Goal: Task Accomplishment & Management: Use online tool/utility

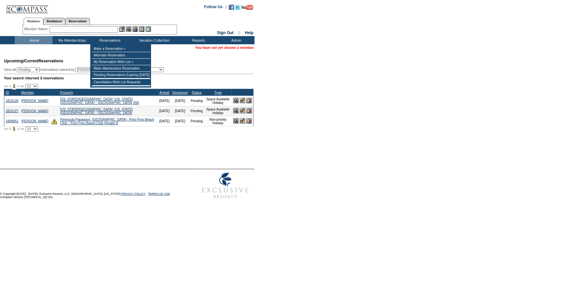
click at [106, 27] on input "text" at bounding box center [84, 29] width 68 height 7
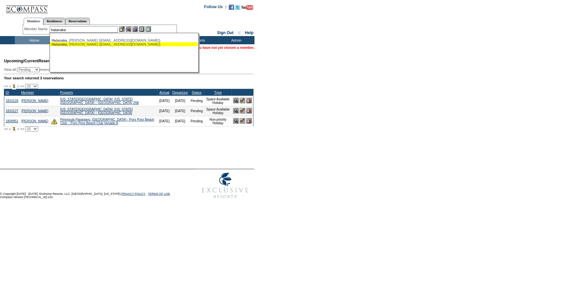
click at [108, 43] on div "[PERSON_NAME] ([EMAIL_ADDRESS][DOMAIN_NAME])" at bounding box center [124, 44] width 144 height 4
type input "[PERSON_NAME] ([EMAIL_ADDRESS][DOMAIN_NAME])"
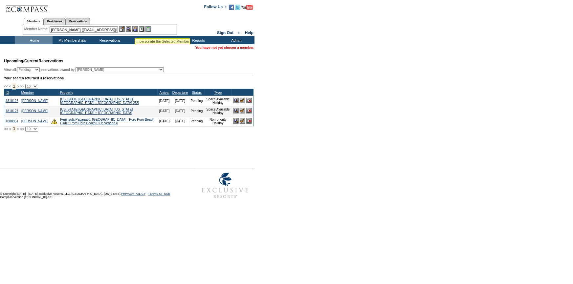
click at [135, 29] on img at bounding box center [135, 29] width 6 height 6
click at [131, 29] on img at bounding box center [129, 29] width 6 height 6
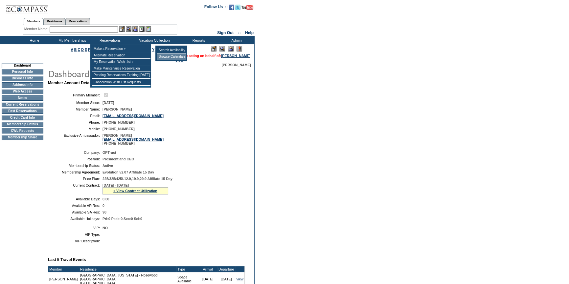
click at [166, 56] on td "Browse Calendars" at bounding box center [171, 57] width 29 height 7
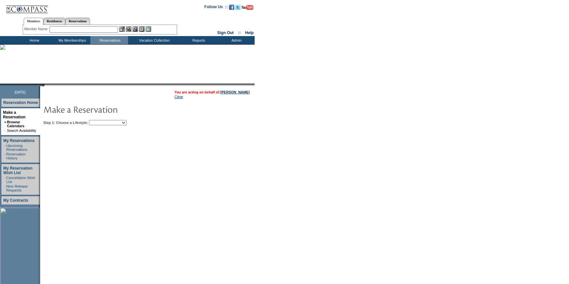
click at [111, 124] on select "Beach Leisure Metropolitan Mountain OIAL for Adventure OIAL for Couples OIAL fo…" at bounding box center [107, 122] width 37 height 5
select select "Beach"
click at [100, 120] on select "Beach Leisure Metropolitan Mountain OIAL for Adventure OIAL for Couples OIAL fo…" at bounding box center [107, 122] width 37 height 5
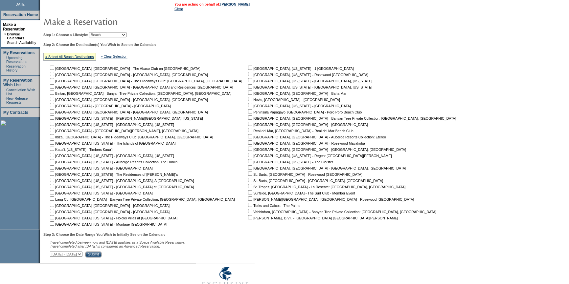
scroll to position [89, 0]
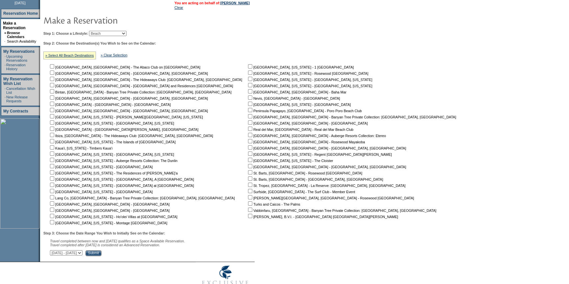
click at [248, 197] on input "checkbox" at bounding box center [250, 197] width 4 height 4
checkbox input "true"
click at [82, 255] on select "September 3, 2025 - October 18, 2025 October 19, 2025 - December 2, 2025 Decemb…" at bounding box center [66, 252] width 32 height 5
select select "12/3/2025|1/16/2026"
click at [53, 251] on select "September 3, 2025 - October 18, 2025 October 19, 2025 - December 2, 2025 Decemb…" at bounding box center [66, 252] width 32 height 5
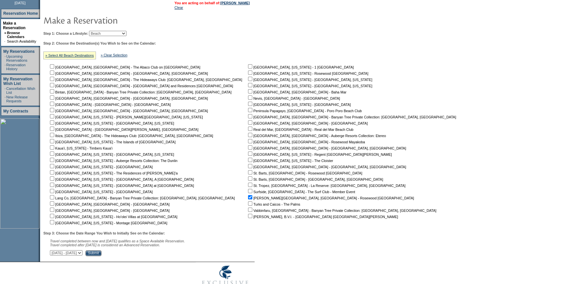
click at [101, 255] on input "Submit" at bounding box center [93, 253] width 16 height 6
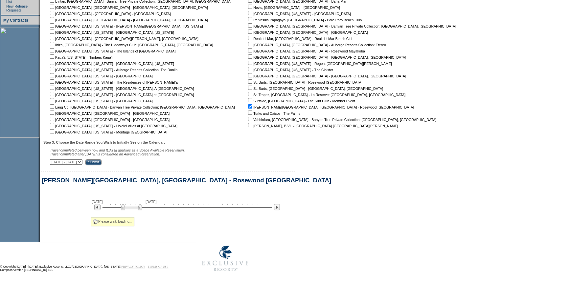
scroll to position [184, 0]
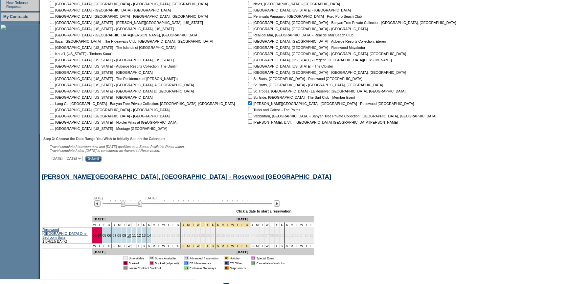
click at [127, 235] on link "10" at bounding box center [129, 236] width 4 height 4
